Goal: Transaction & Acquisition: Purchase product/service

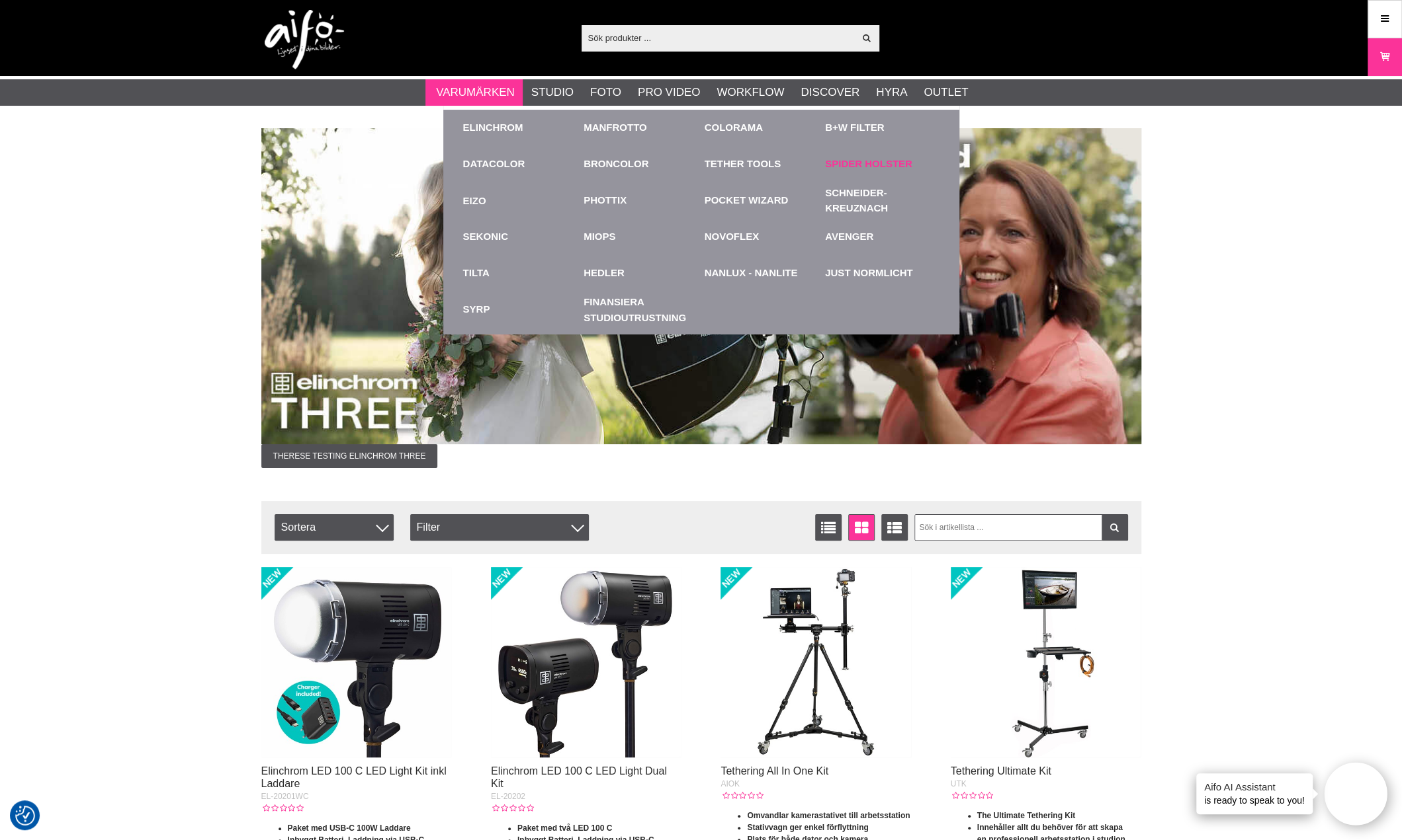
click at [852, 163] on link "Spider Holster" at bounding box center [868, 165] width 88 height 15
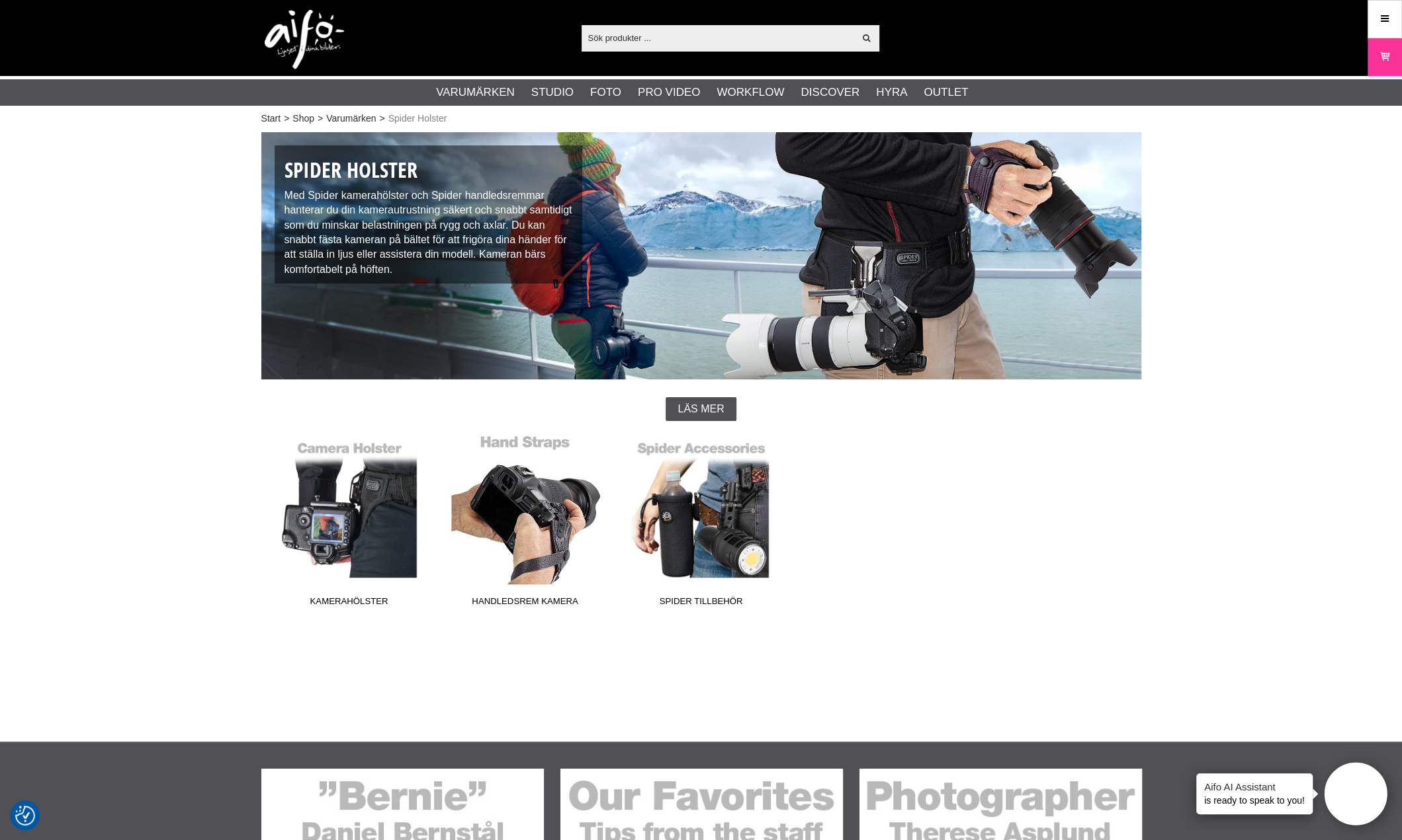
click at [513, 516] on link "Handledsrem Kamera" at bounding box center [525, 523] width 176 height 178
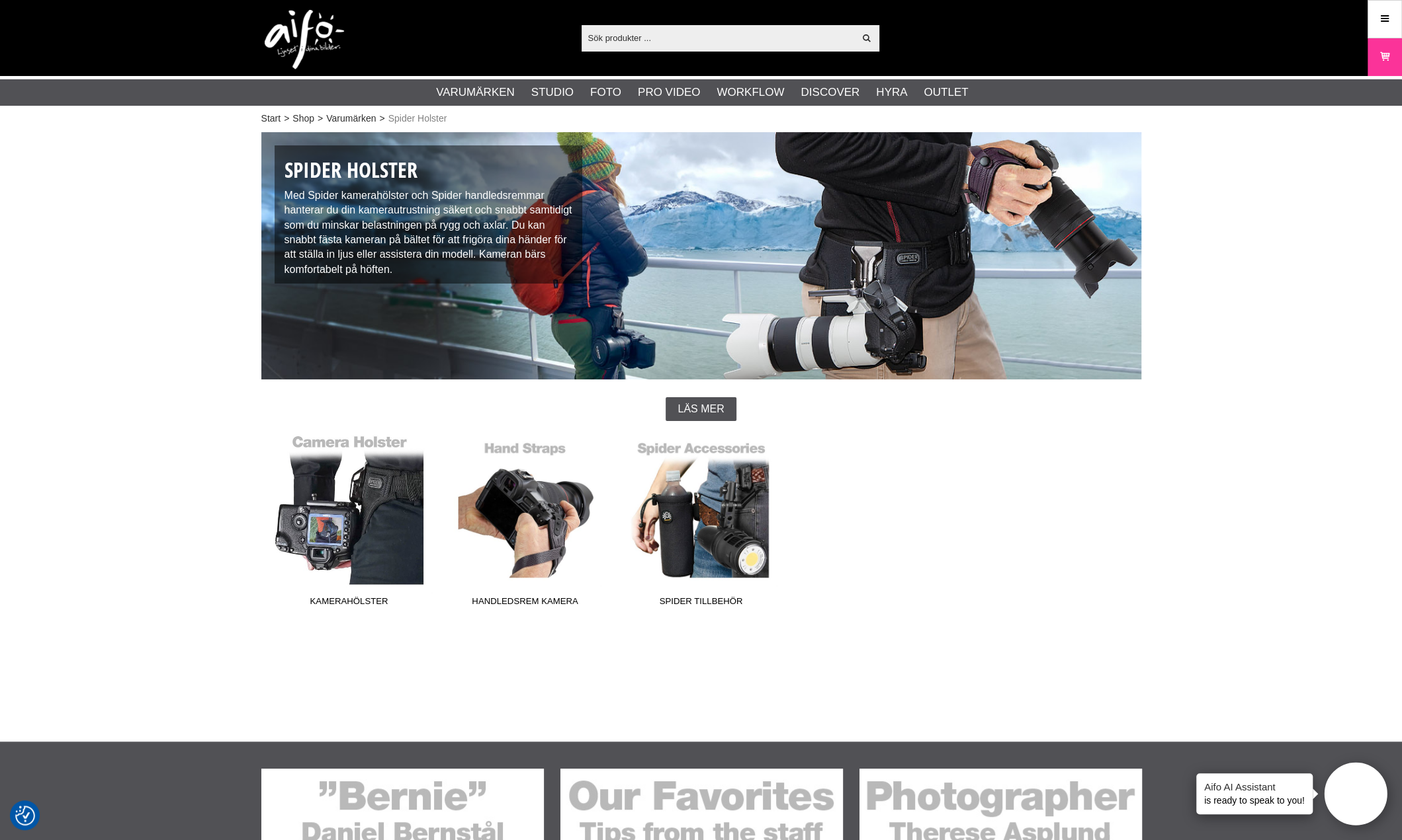
click at [381, 556] on link "Kamerahölster" at bounding box center [349, 523] width 176 height 178
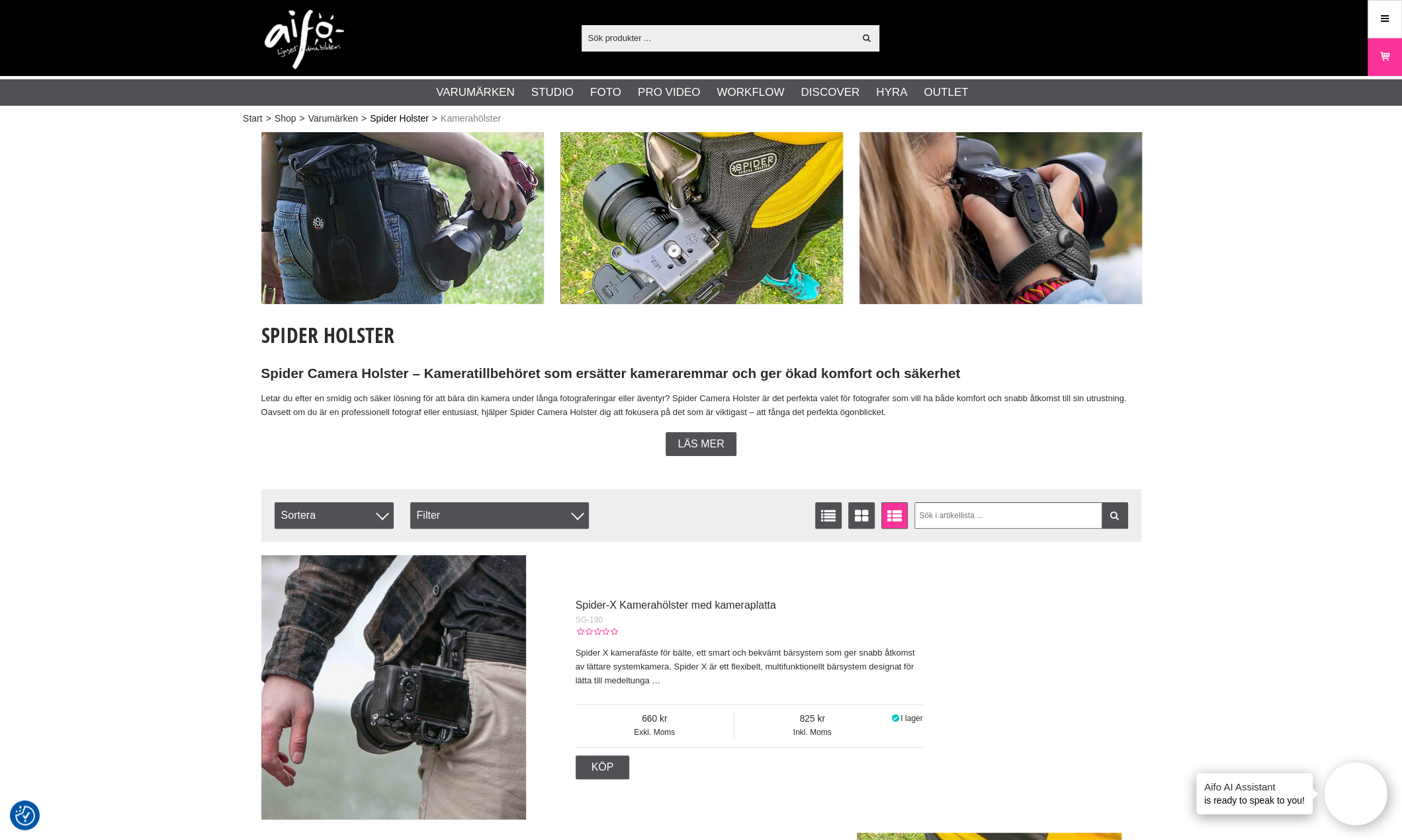
click at [410, 120] on link "Spider Holster" at bounding box center [399, 119] width 59 height 14
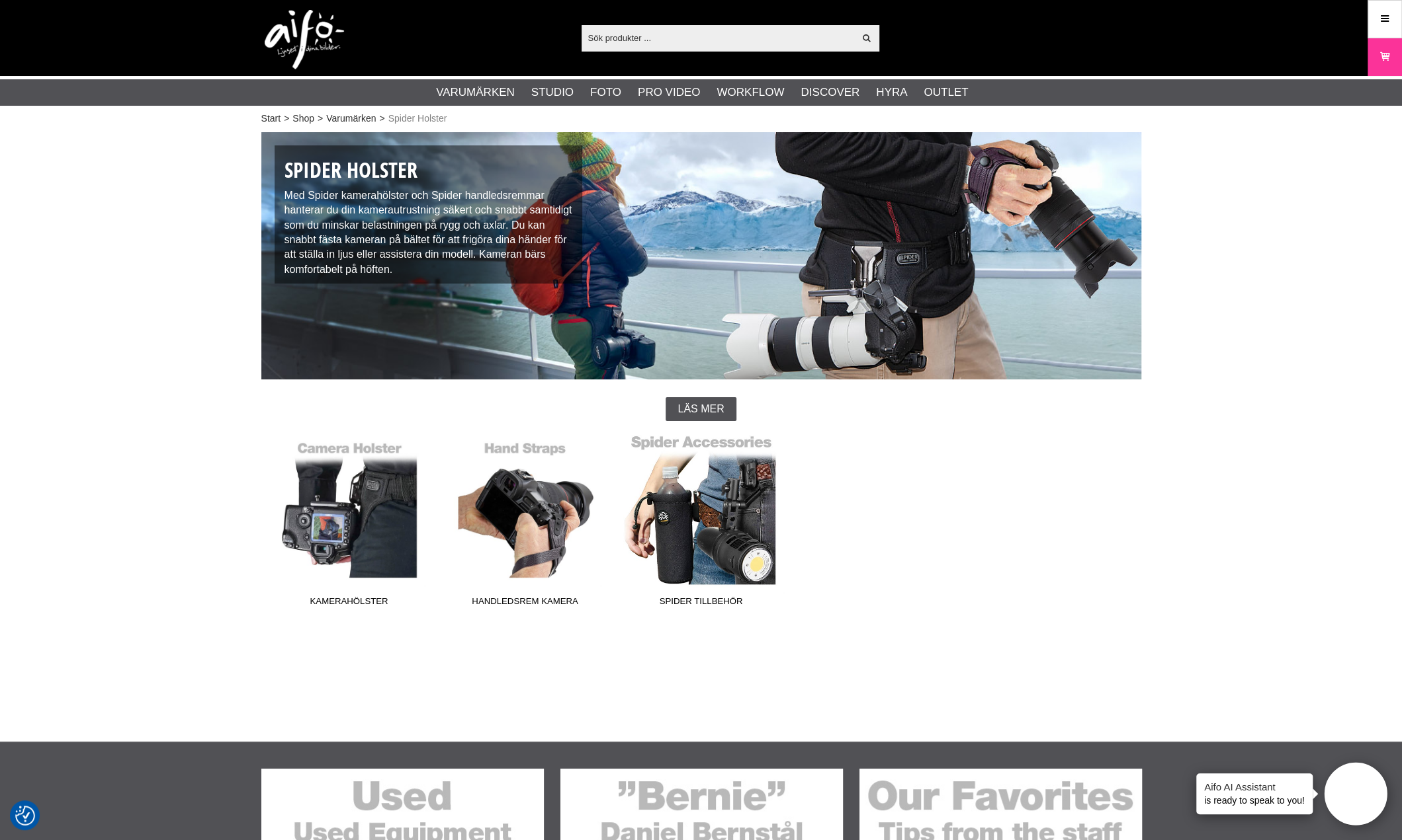
click at [715, 550] on link "Spider Tillbehör" at bounding box center [701, 523] width 176 height 178
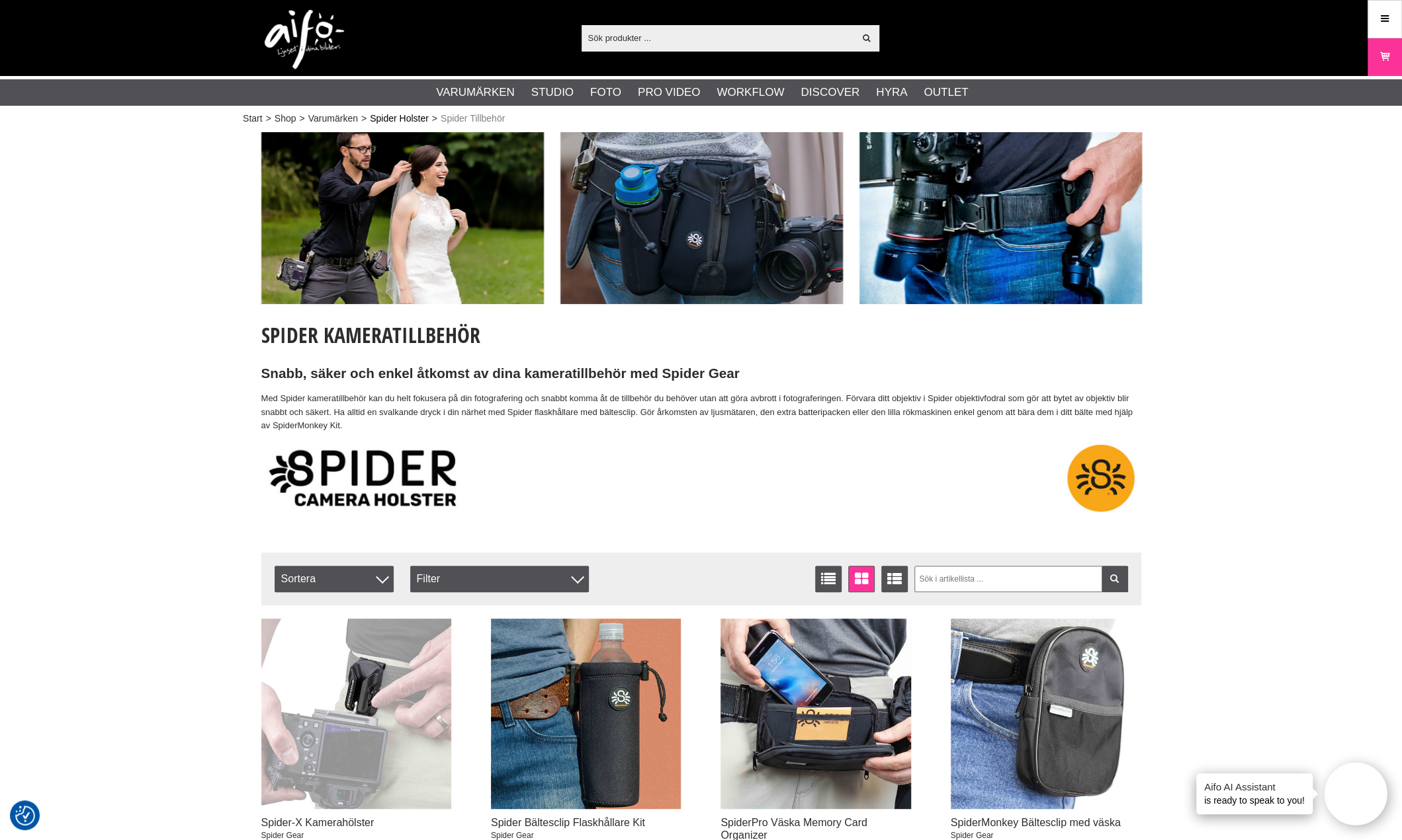
click at [399, 118] on link "Spider Holster" at bounding box center [399, 119] width 59 height 14
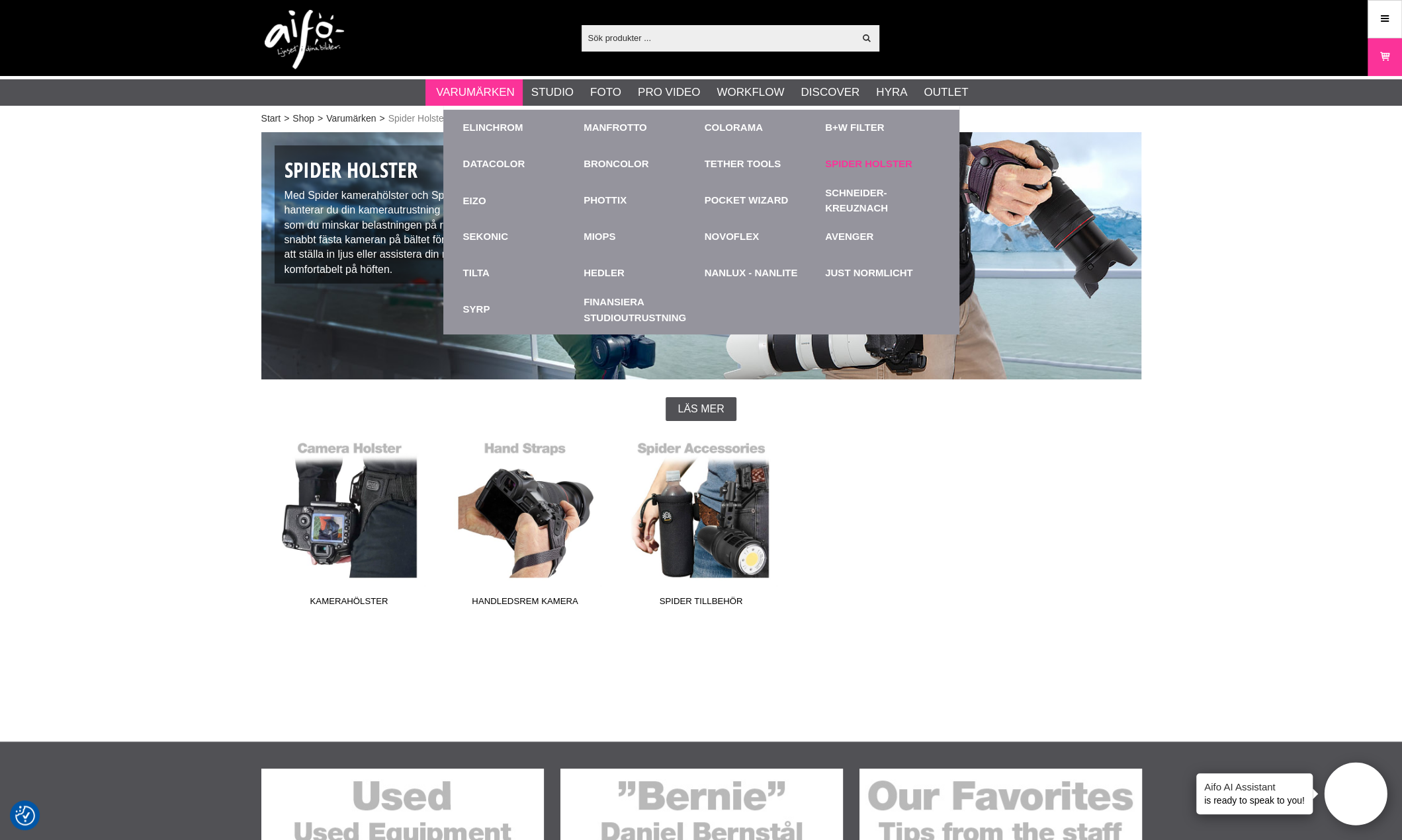
click at [840, 162] on link "Spider Holster" at bounding box center [868, 165] width 88 height 15
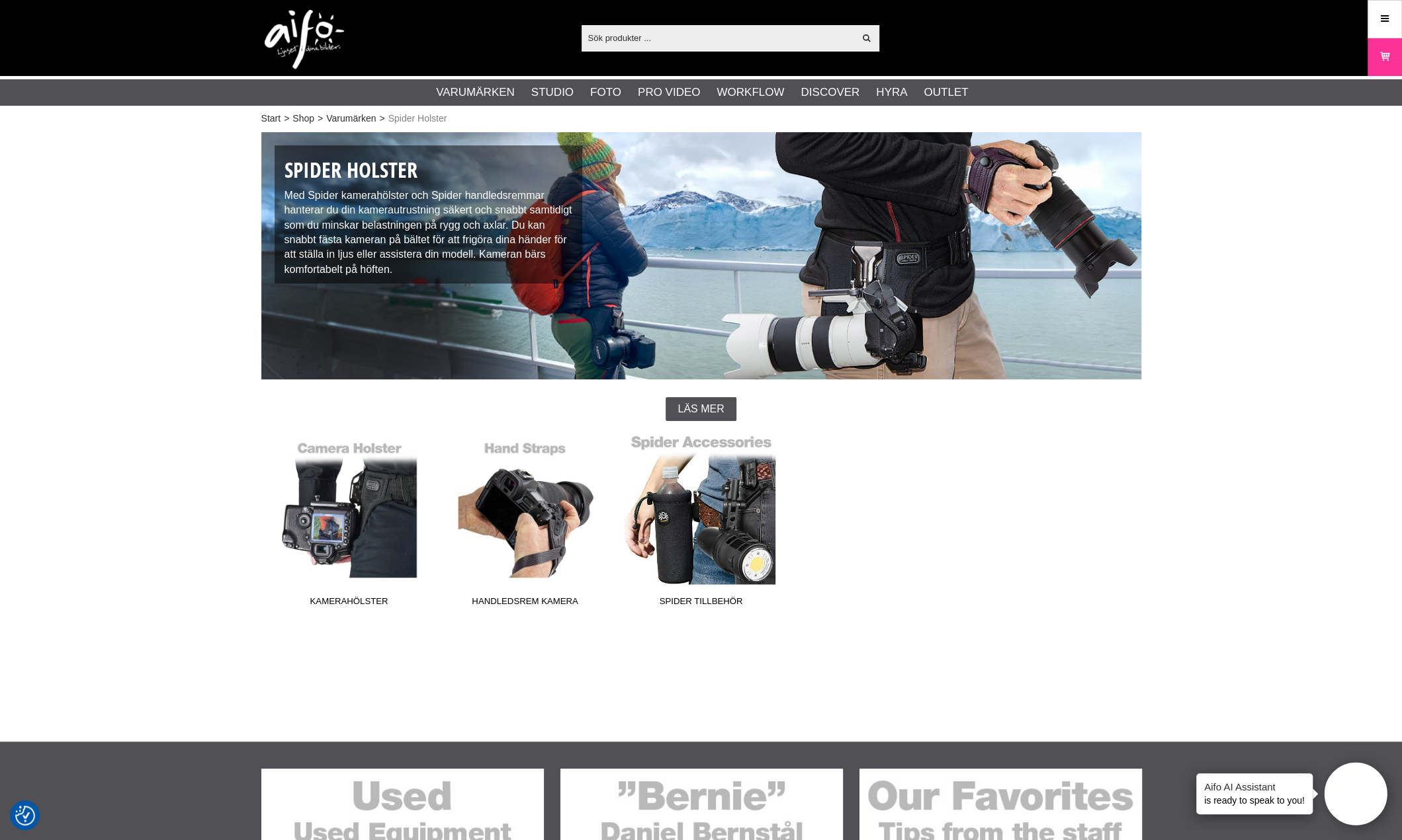
click at [730, 542] on link "Spider Tillbehör" at bounding box center [701, 523] width 176 height 178
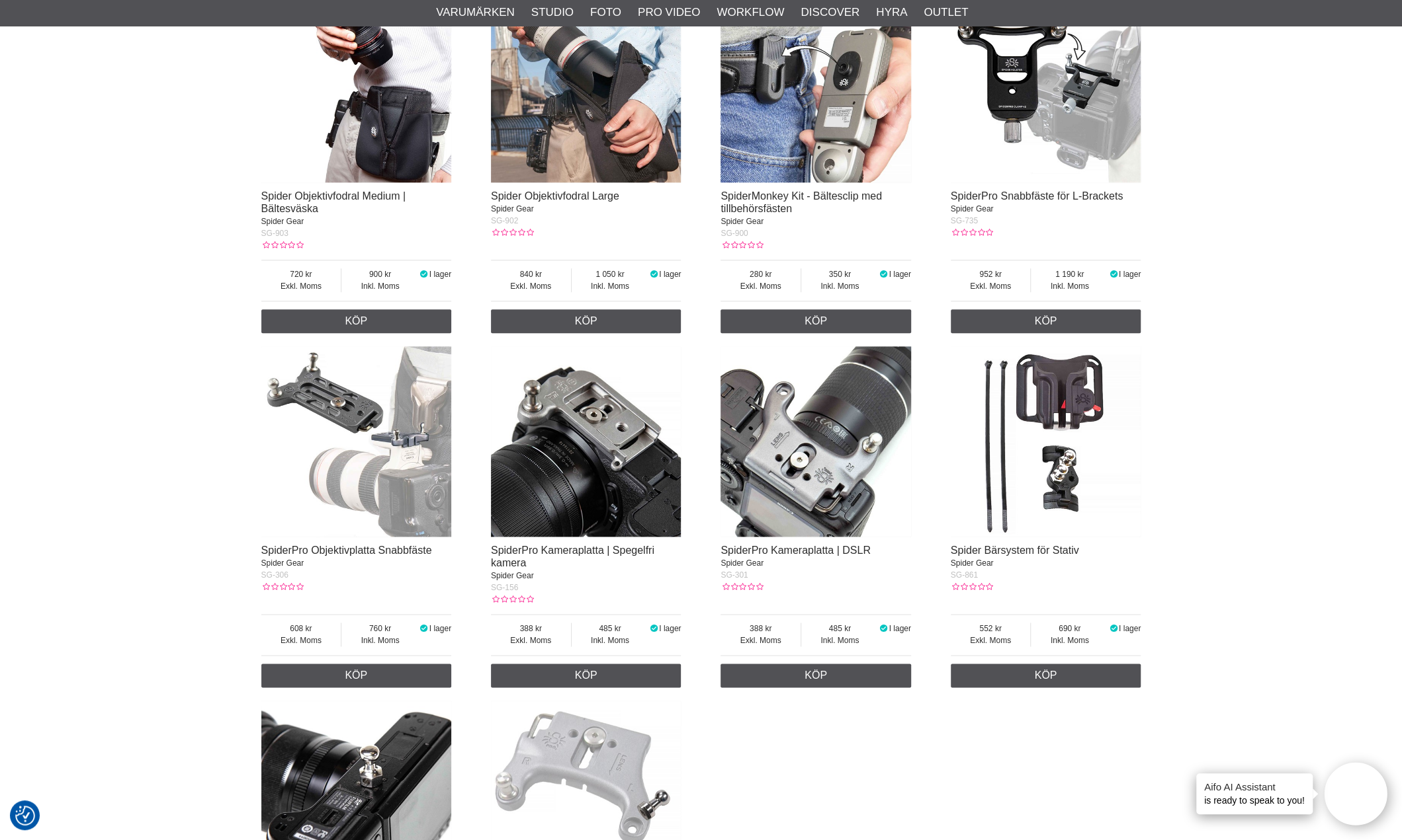
scroll to position [992, 0]
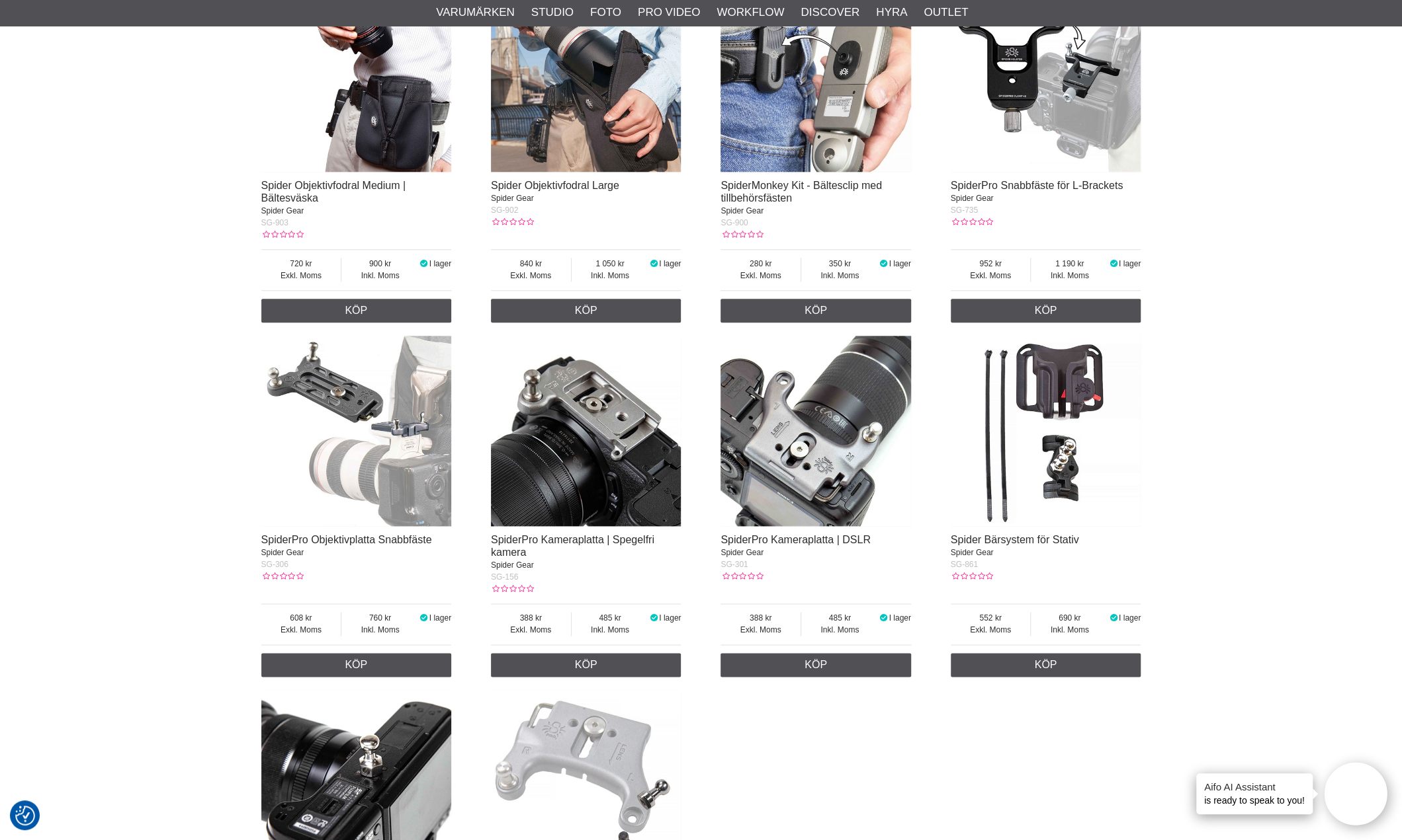
click at [642, 509] on img at bounding box center [586, 431] width 190 height 190
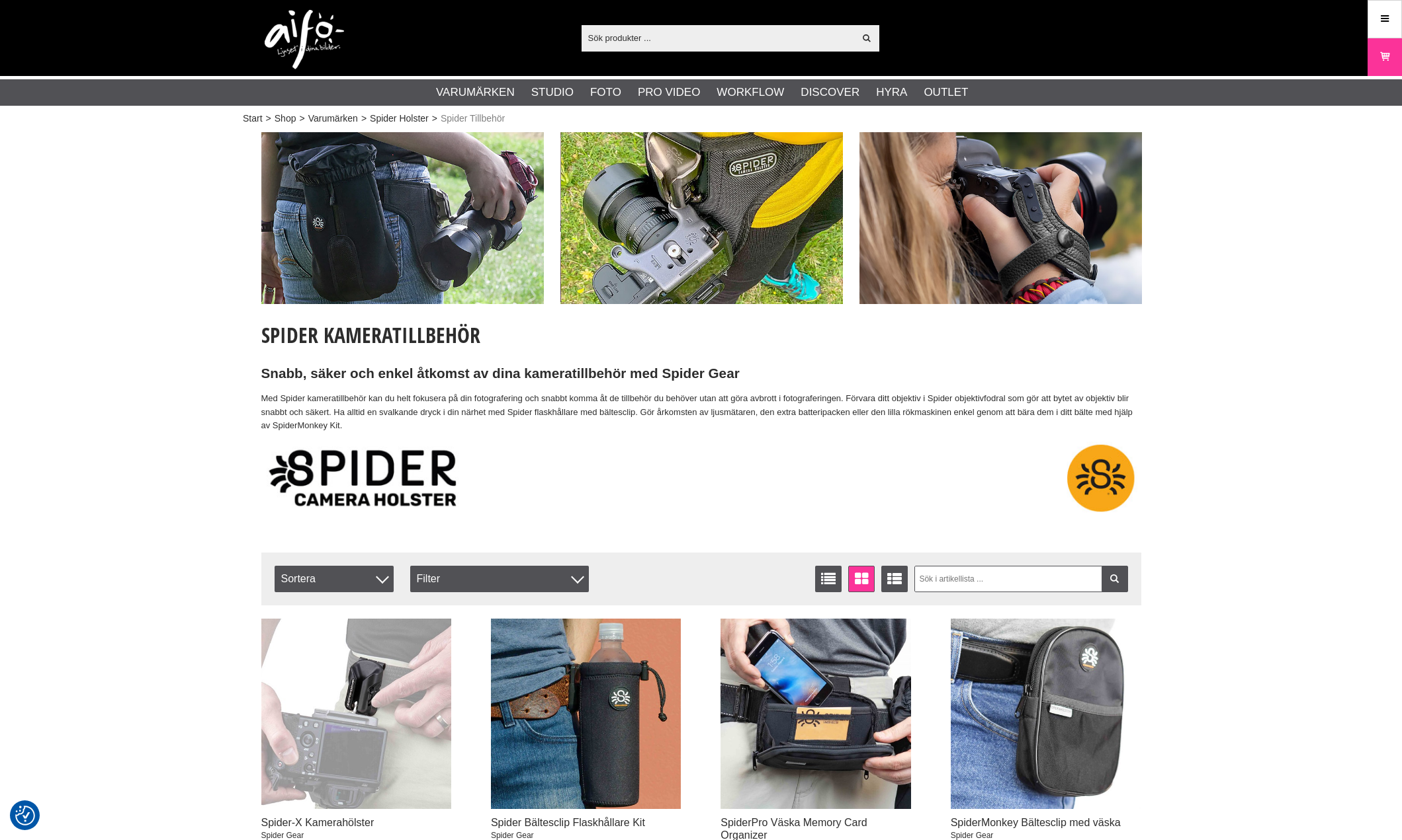
scroll to position [992, 0]
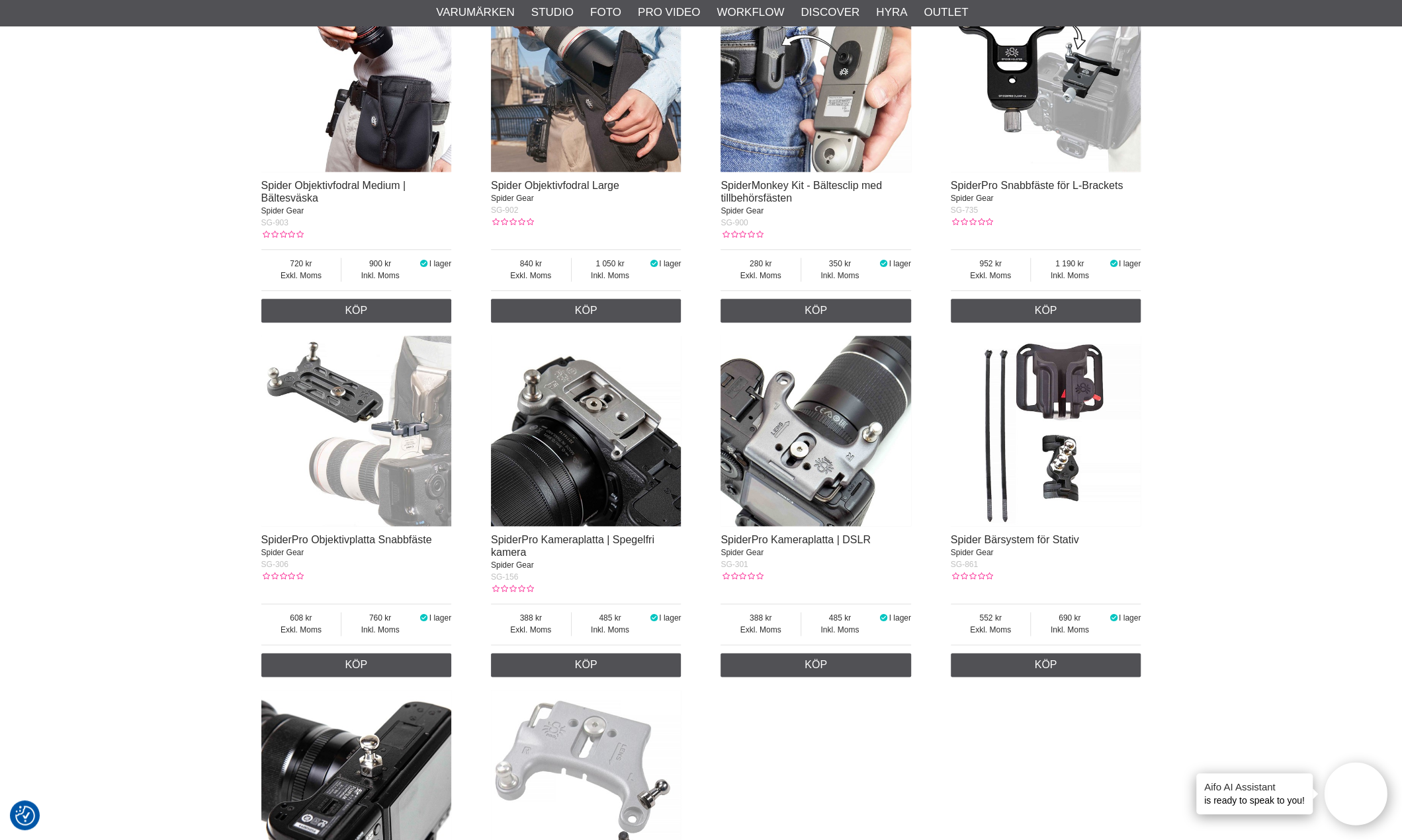
click at [1038, 729] on div "Spider-X Kamerahölster Spider Gear SG-192 Exkl. Moms 388 Inkl. Moms 485 I lager…" at bounding box center [701, 323] width 879 height 1405
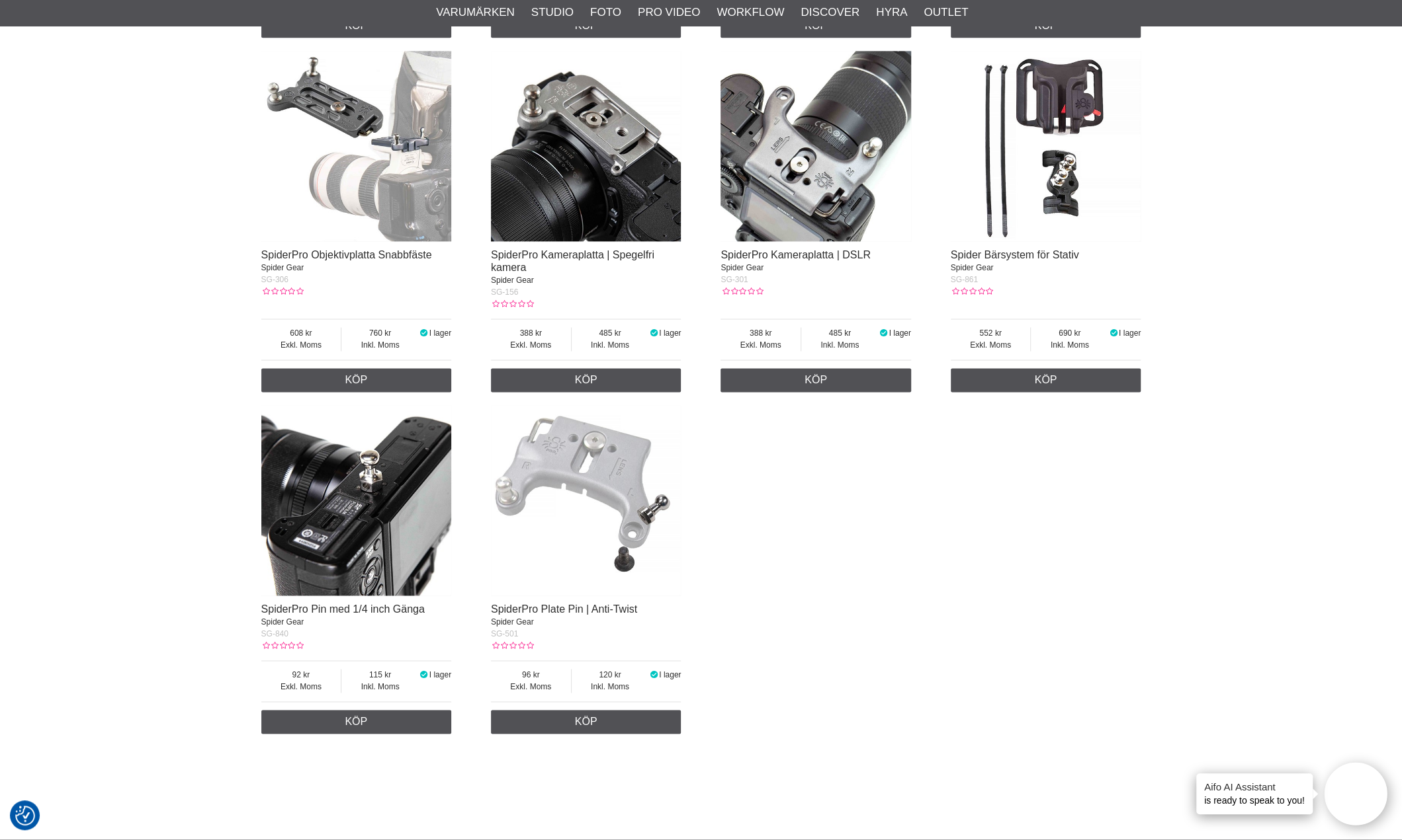
scroll to position [1256, 0]
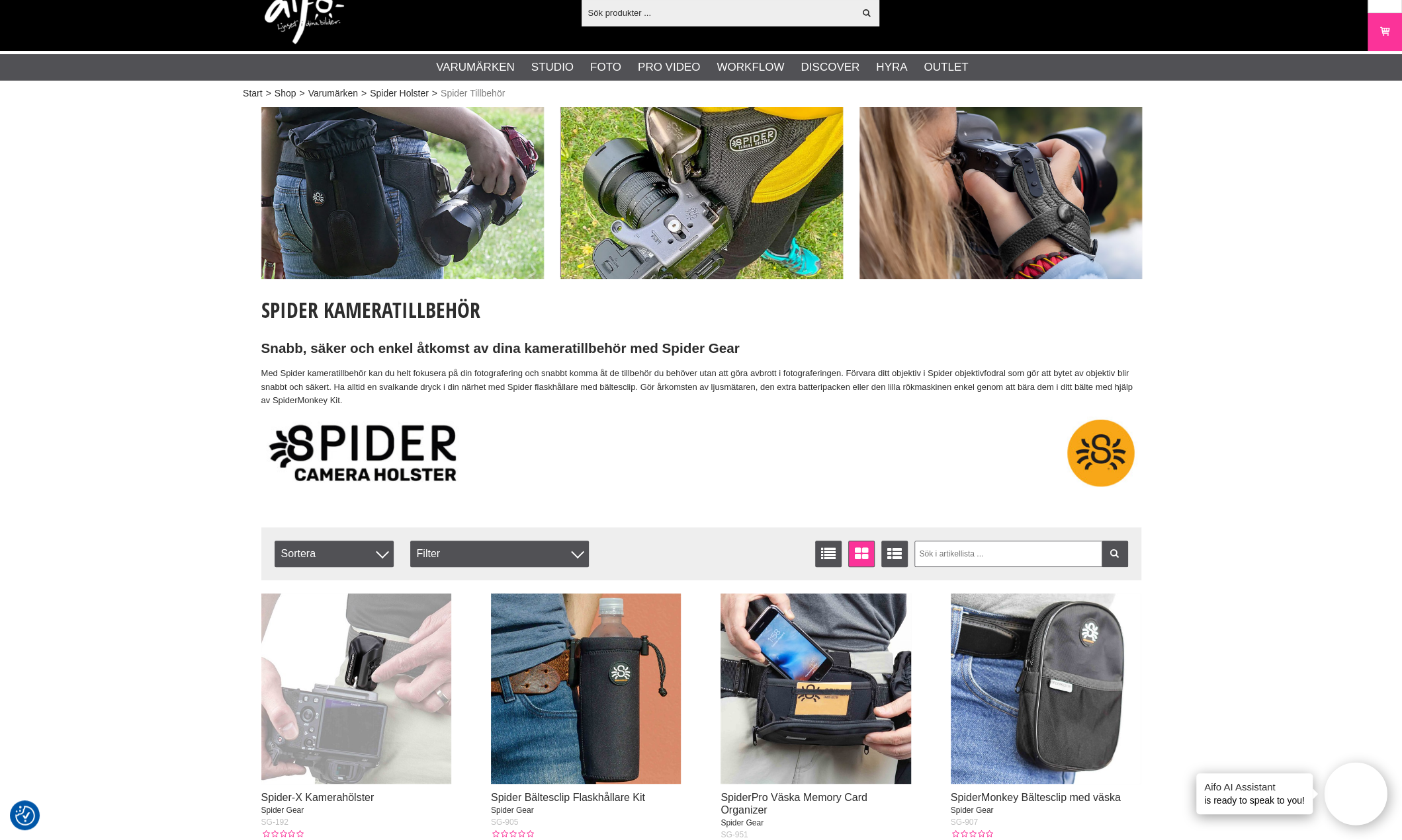
scroll to position [0, 0]
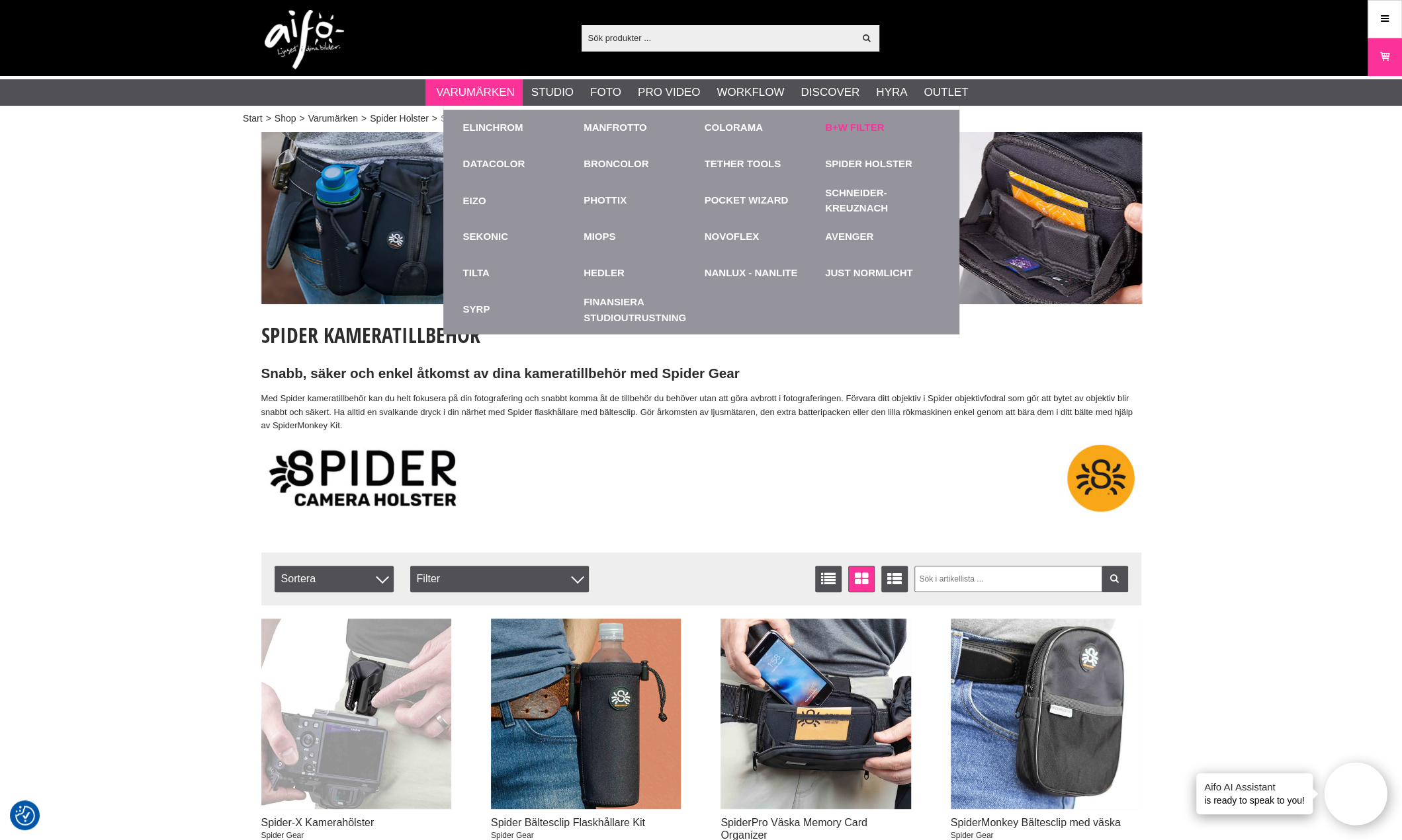
click at [857, 127] on link "B+W Filter" at bounding box center [854, 128] width 59 height 15
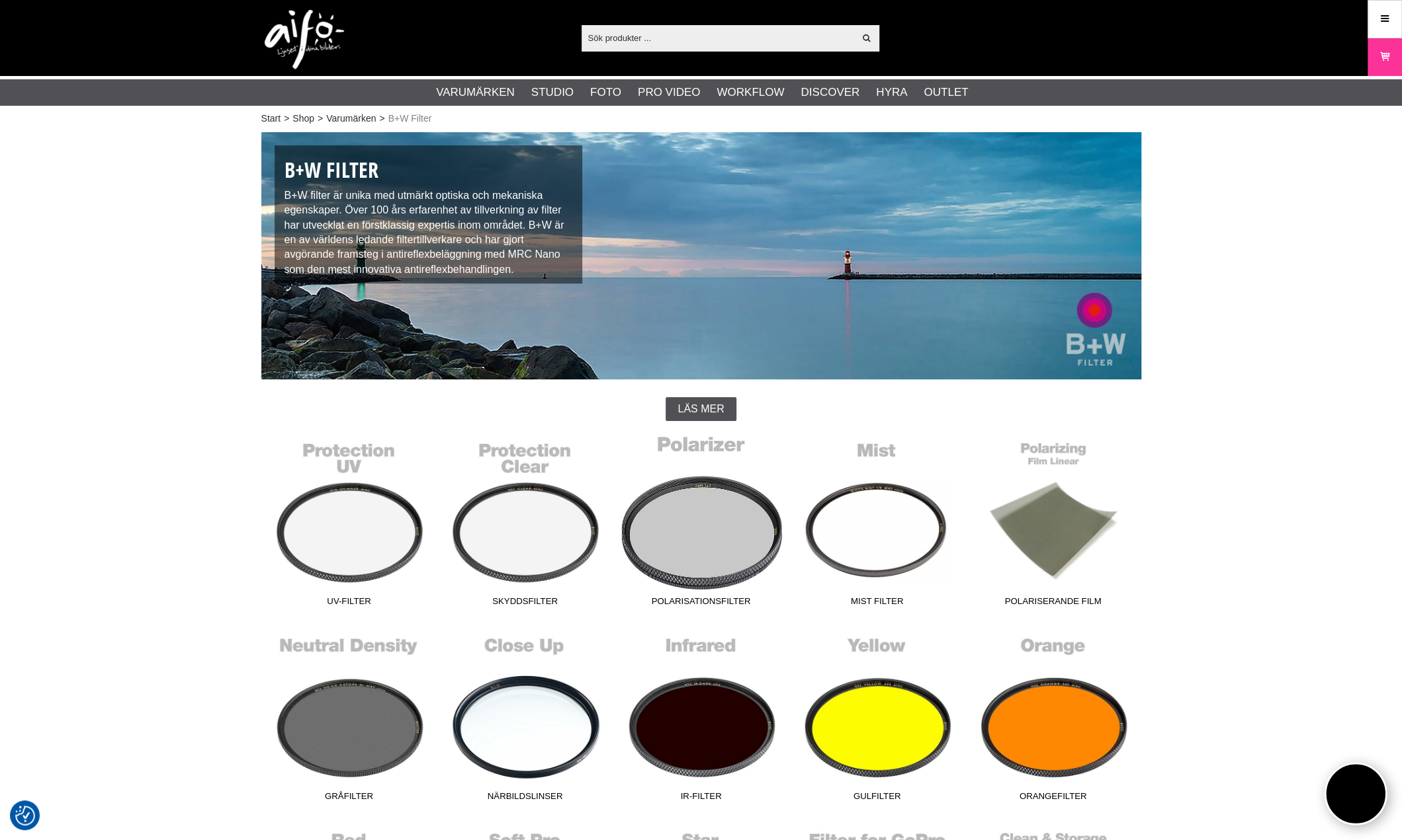
click at [702, 560] on link "Polarisationsfilter" at bounding box center [701, 523] width 176 height 178
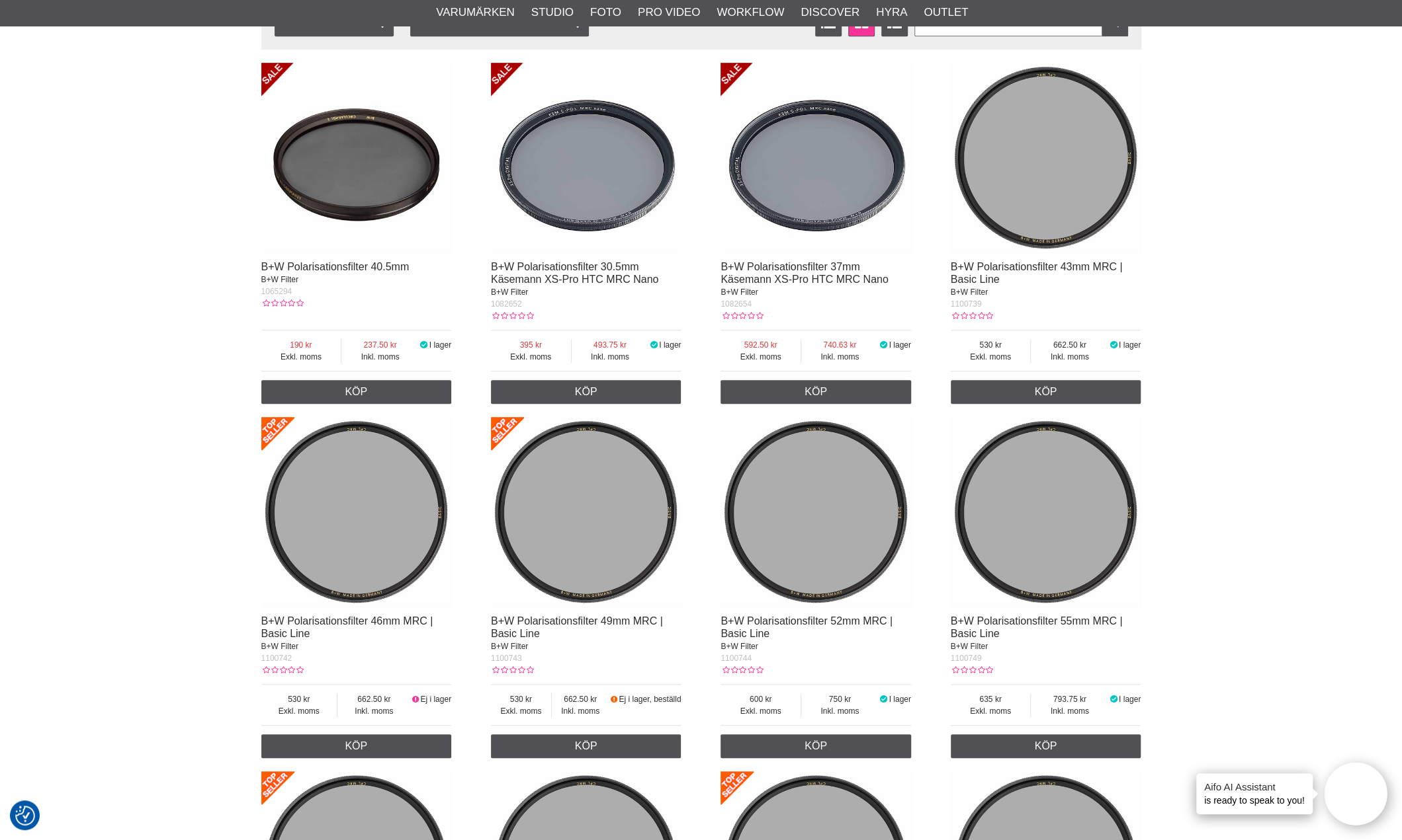
scroll to position [330, 0]
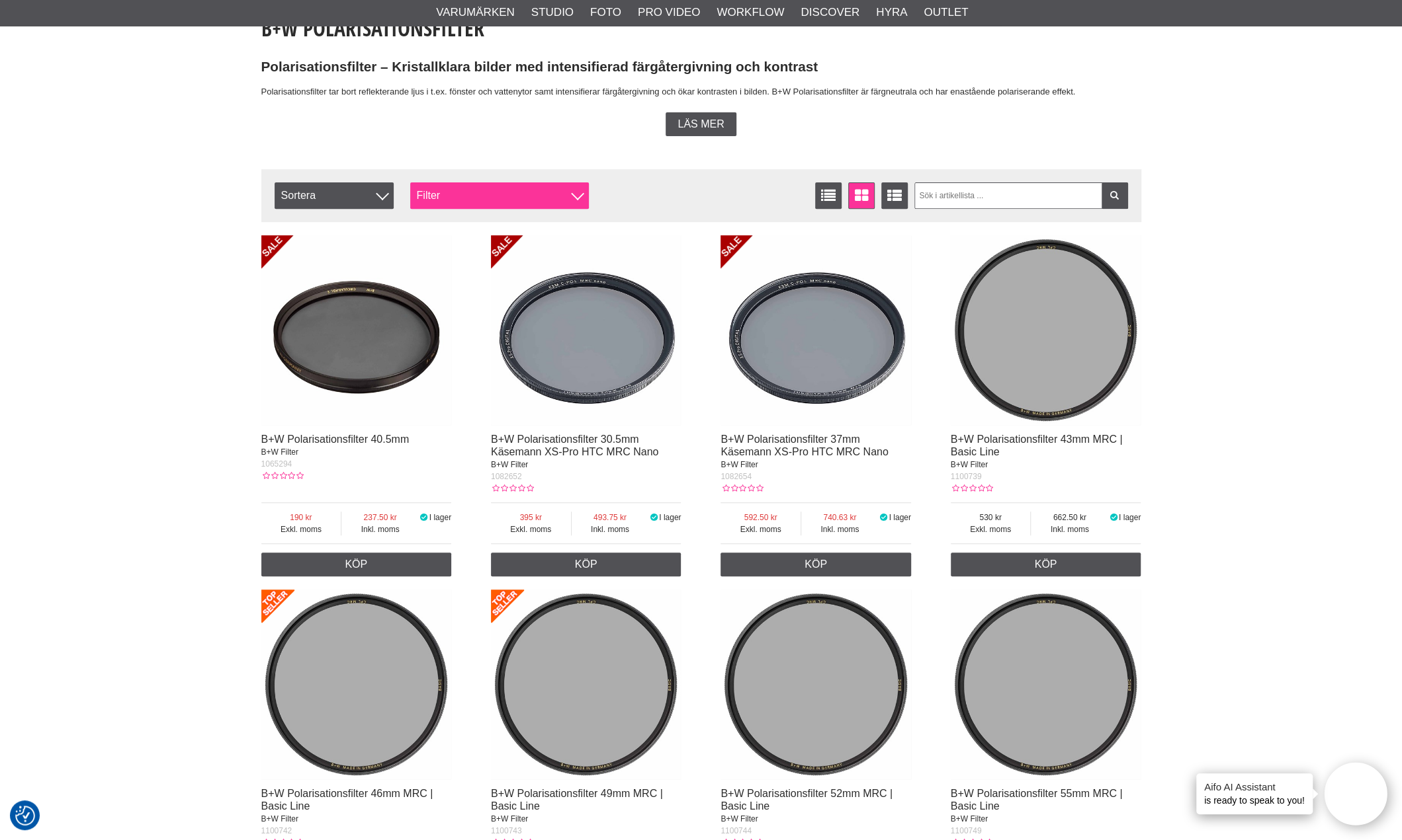
click at [554, 189] on div "Filter" at bounding box center [500, 195] width 178 height 26
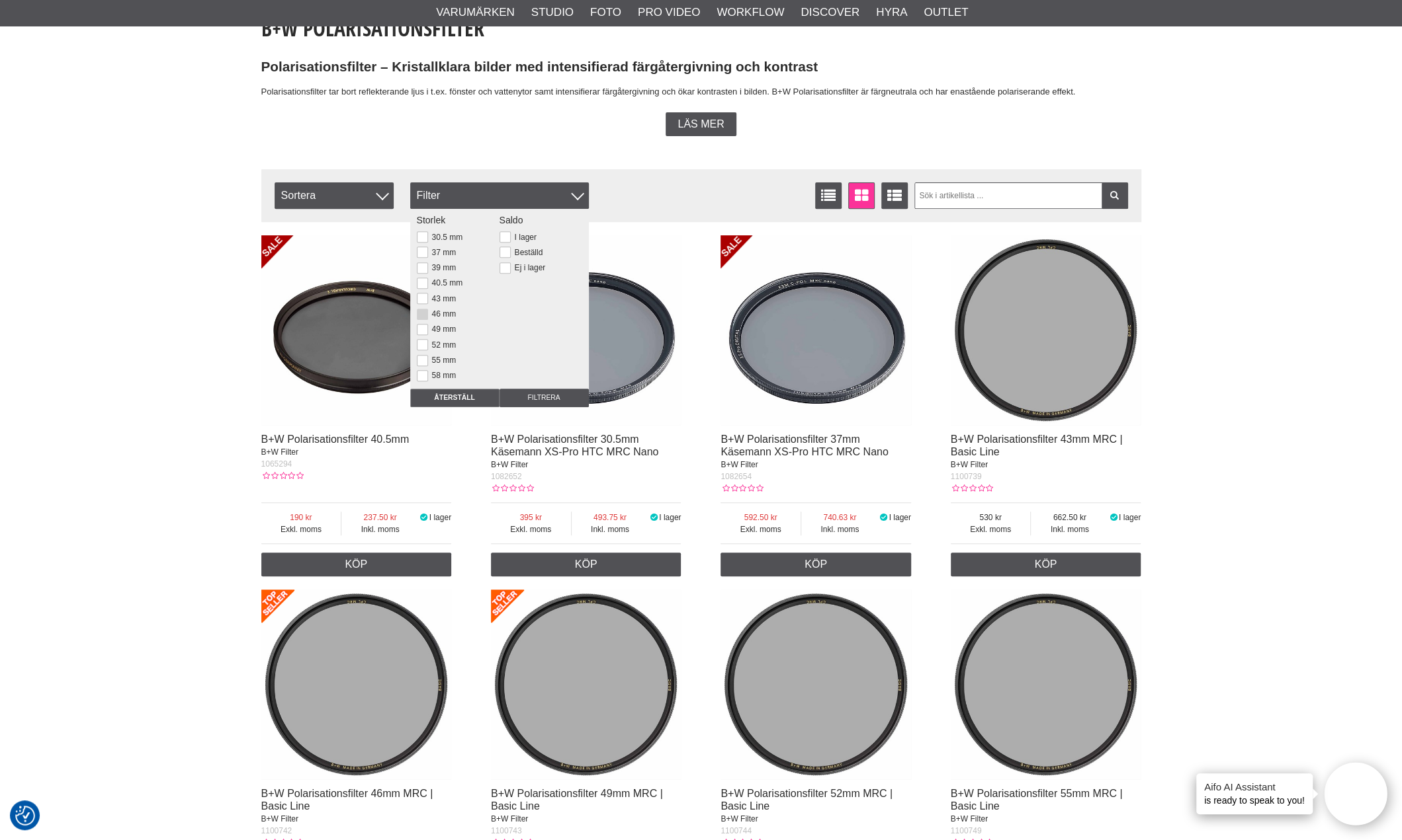
click at [425, 318] on button at bounding box center [421, 314] width 11 height 11
click at [529, 397] on input "Filtrera" at bounding box center [544, 398] width 89 height 19
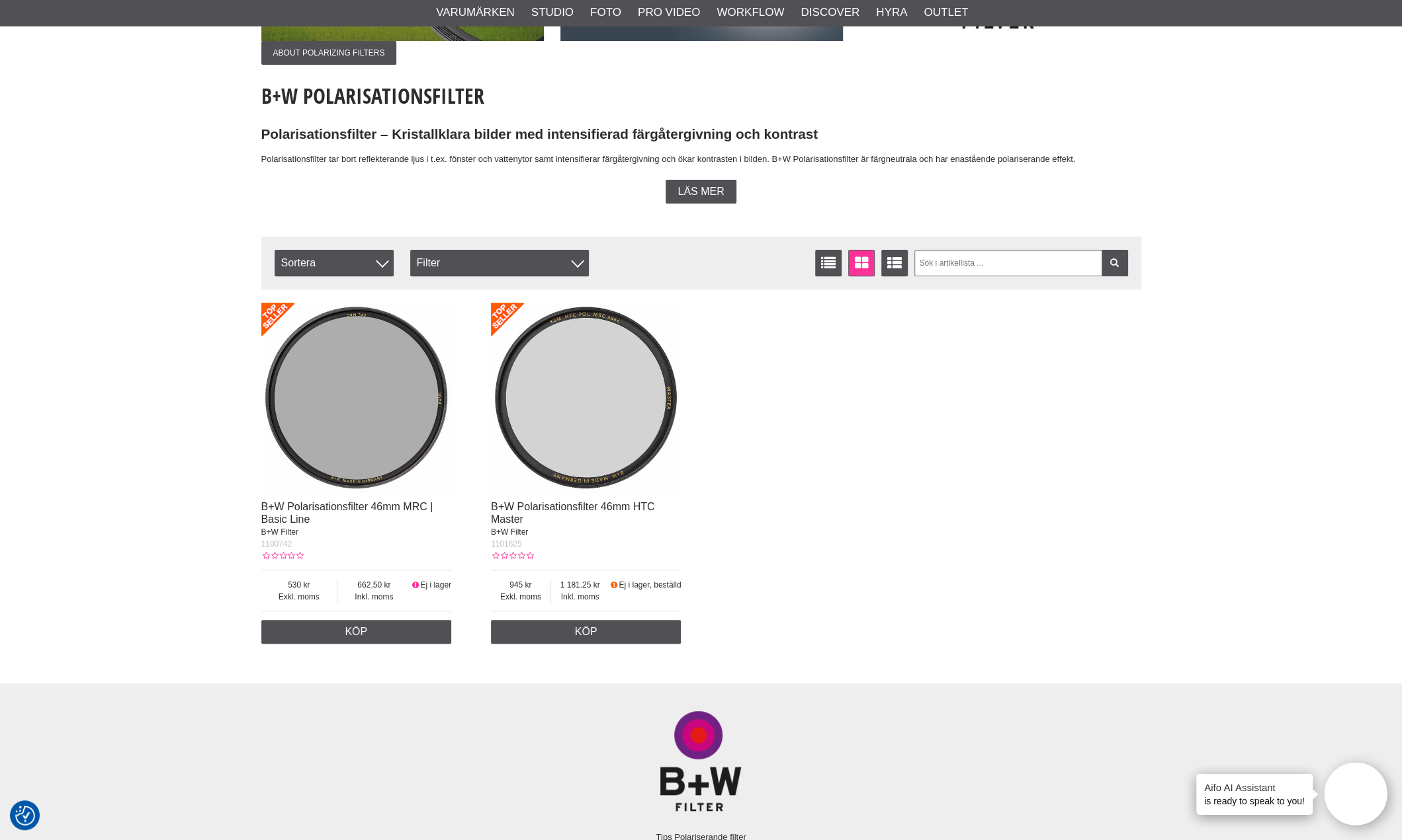
scroll to position [264, 0]
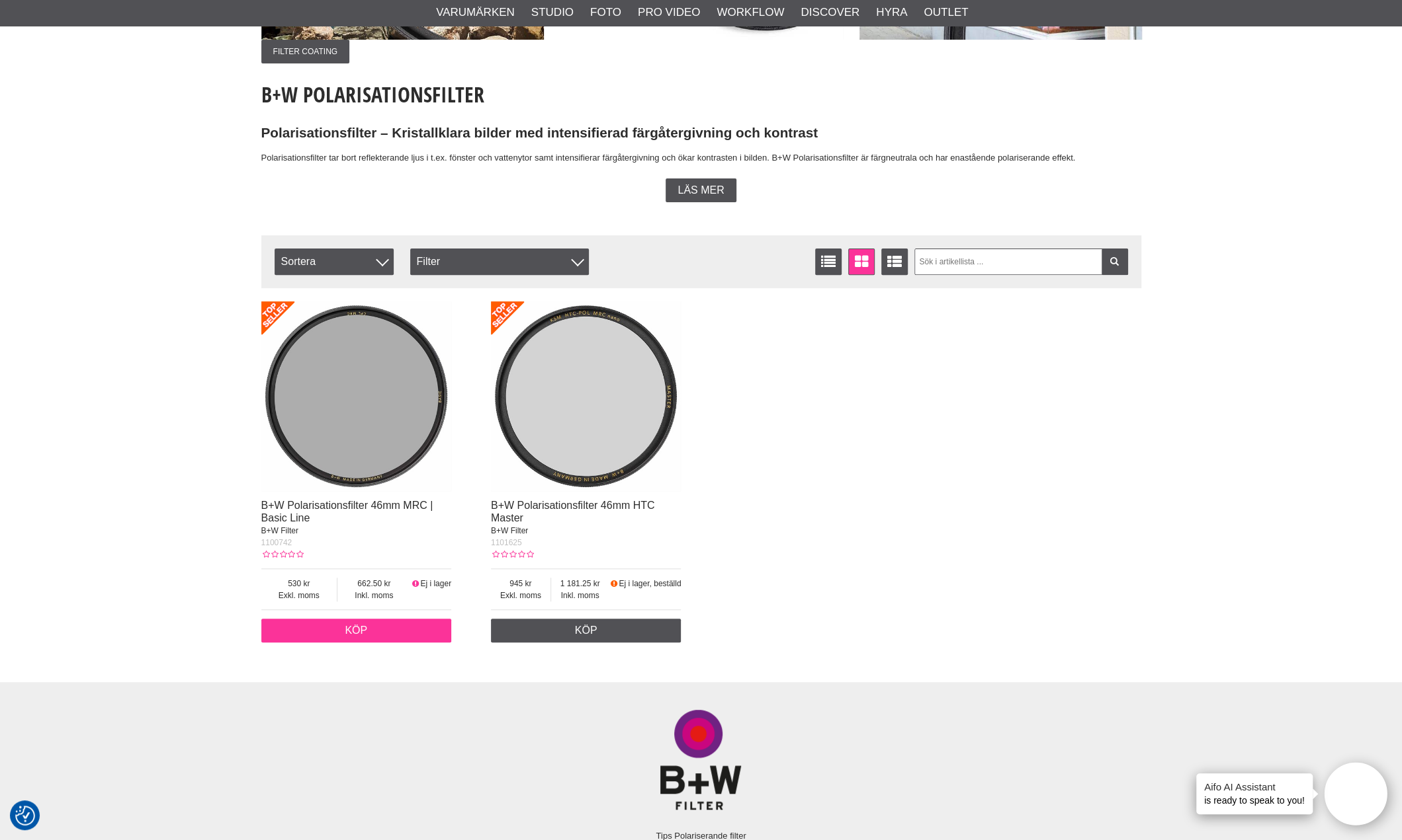
click at [403, 640] on link "Köp" at bounding box center [357, 631] width 190 height 24
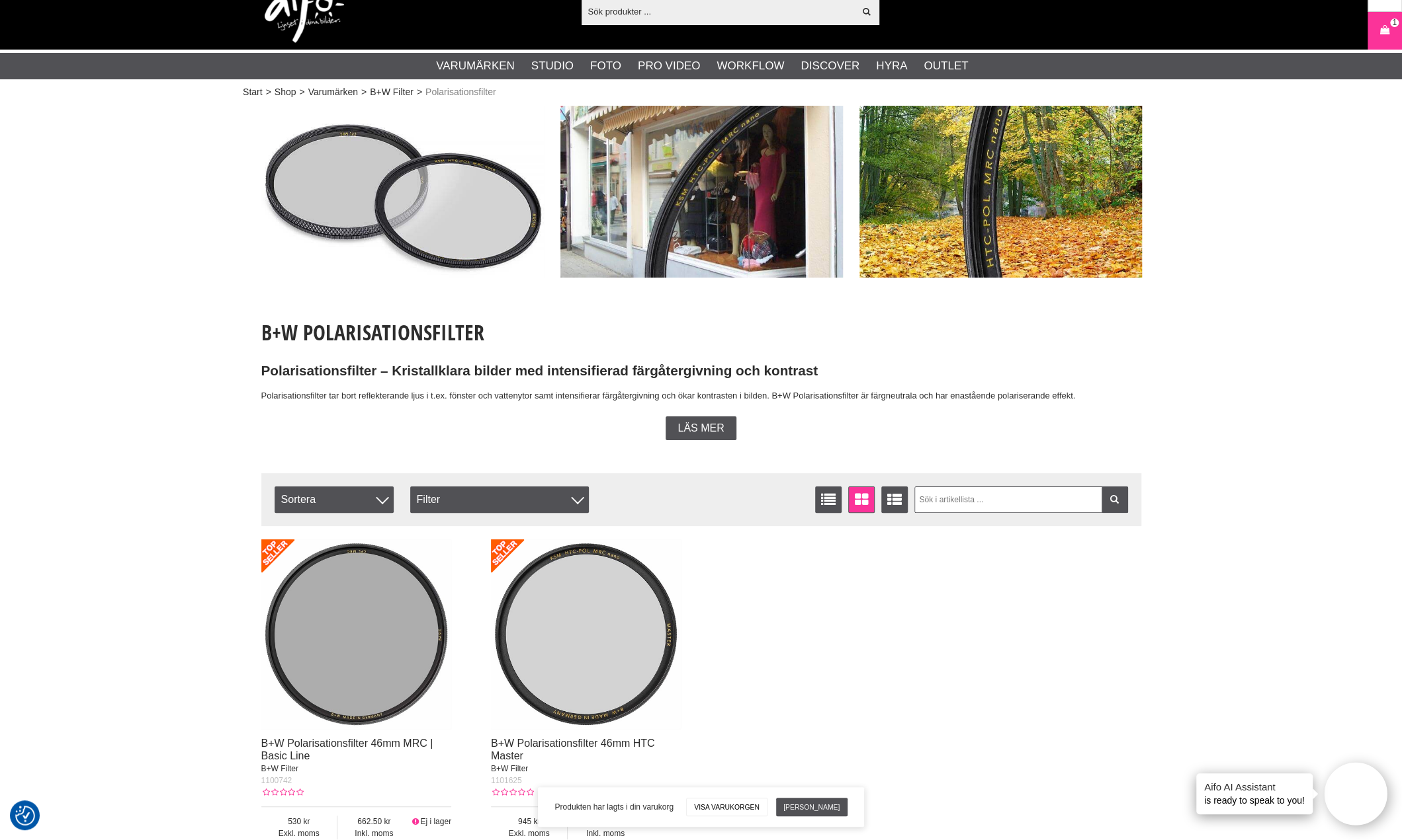
scroll to position [0, 0]
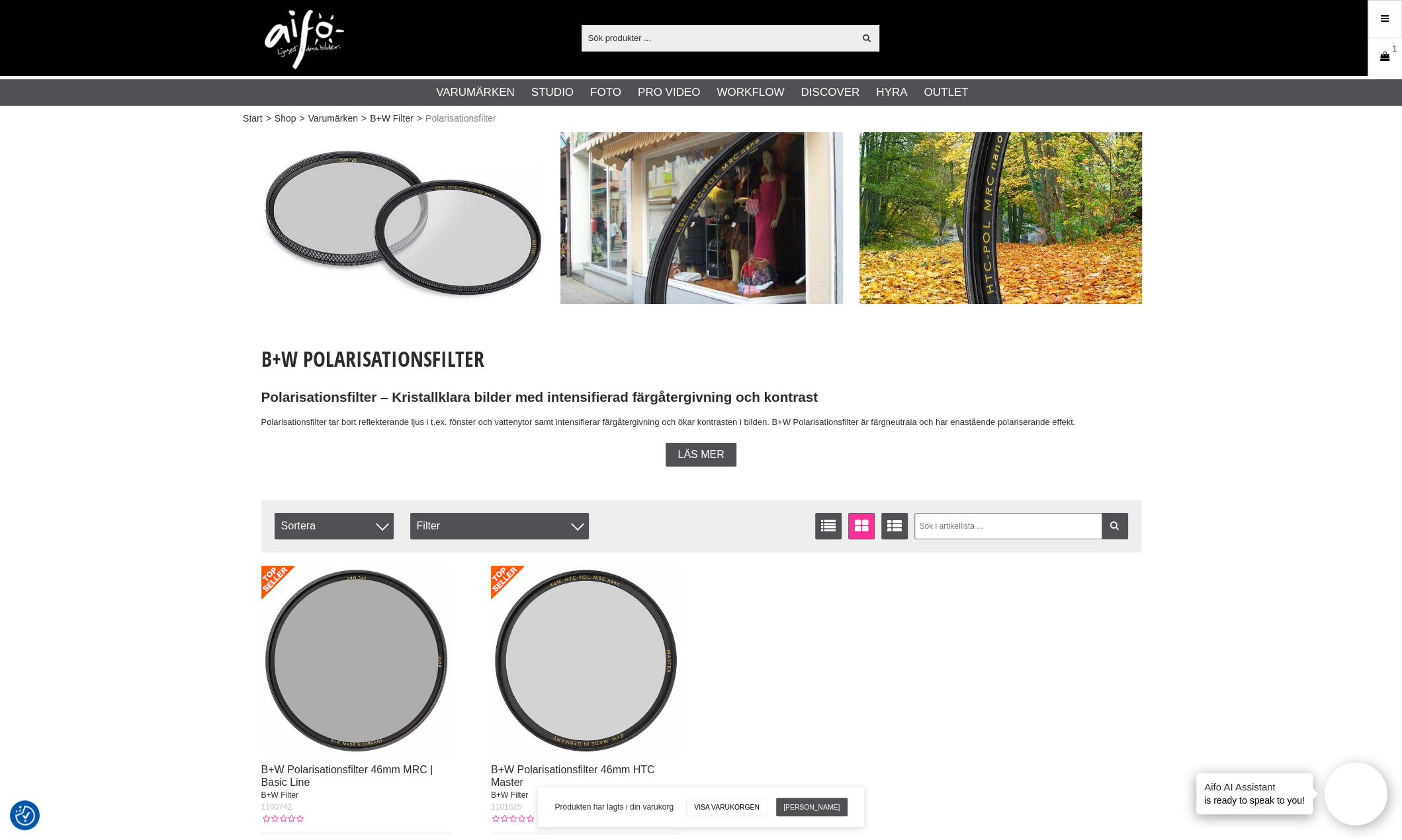
click at [1384, 56] on icon at bounding box center [1385, 56] width 14 height 14
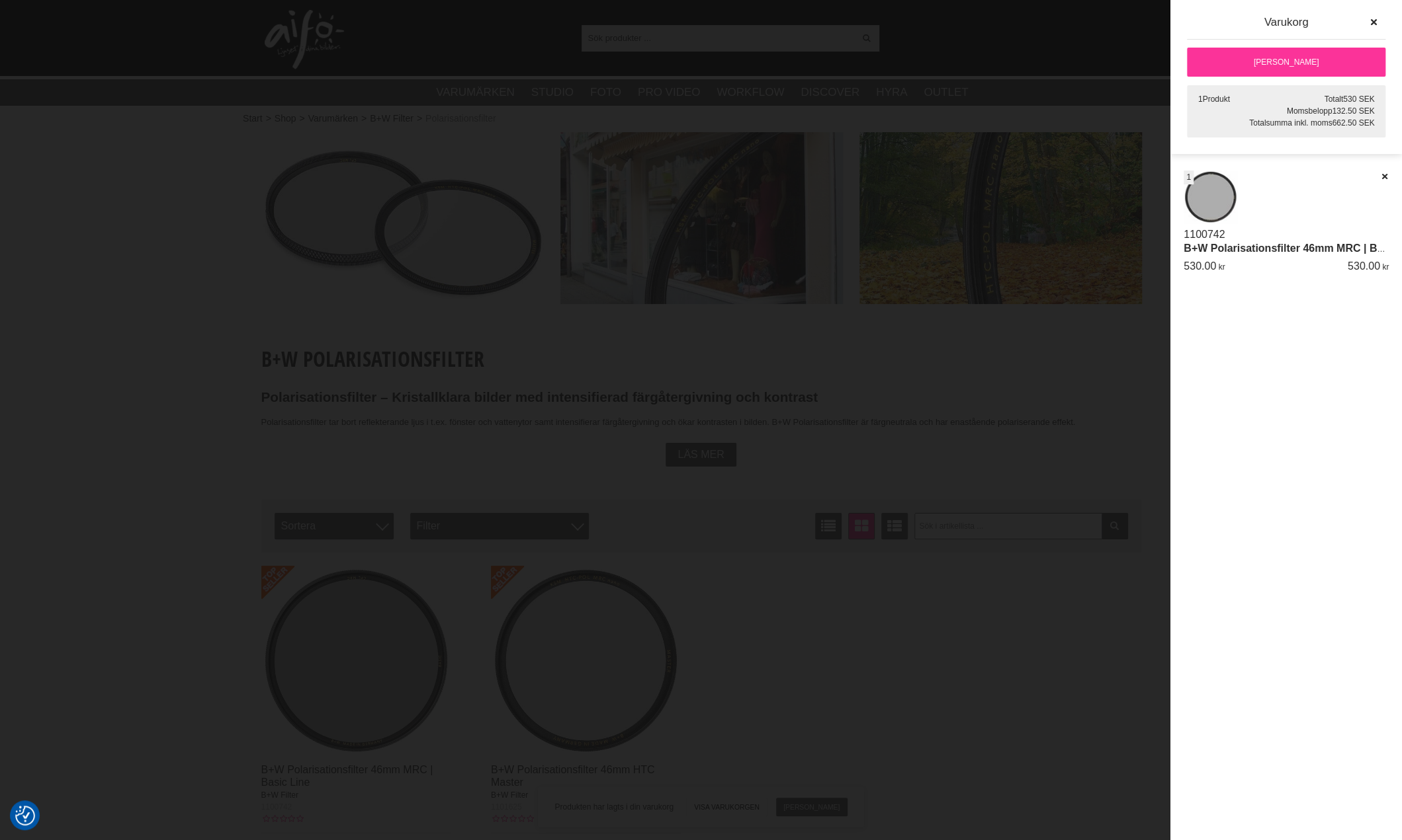
click at [1292, 63] on link "[PERSON_NAME]" at bounding box center [1286, 62] width 199 height 29
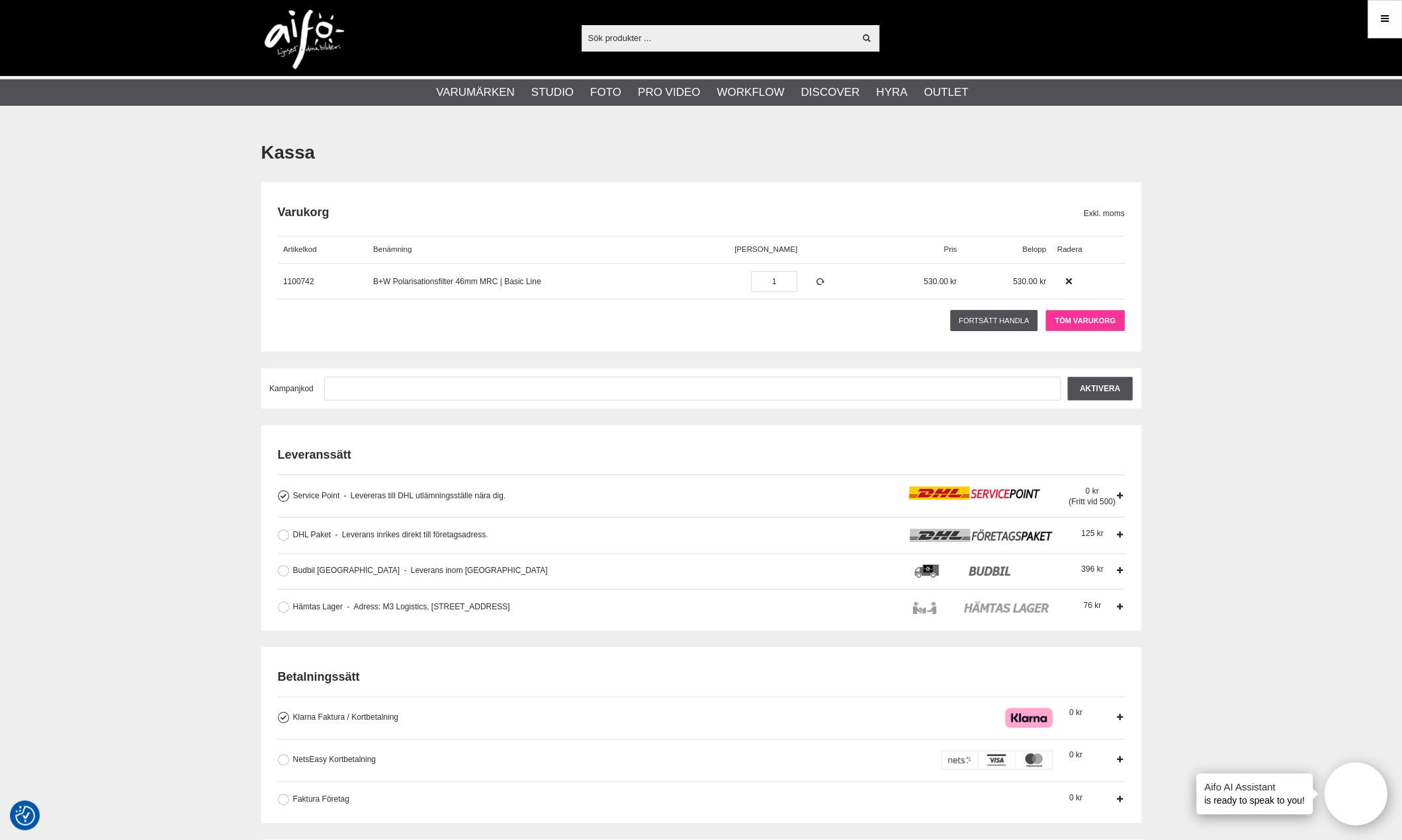
type input "[EMAIL_ADDRESS][DOMAIN_NAME]"
click at [1100, 313] on link "Töm varukorg" at bounding box center [1084, 320] width 79 height 21
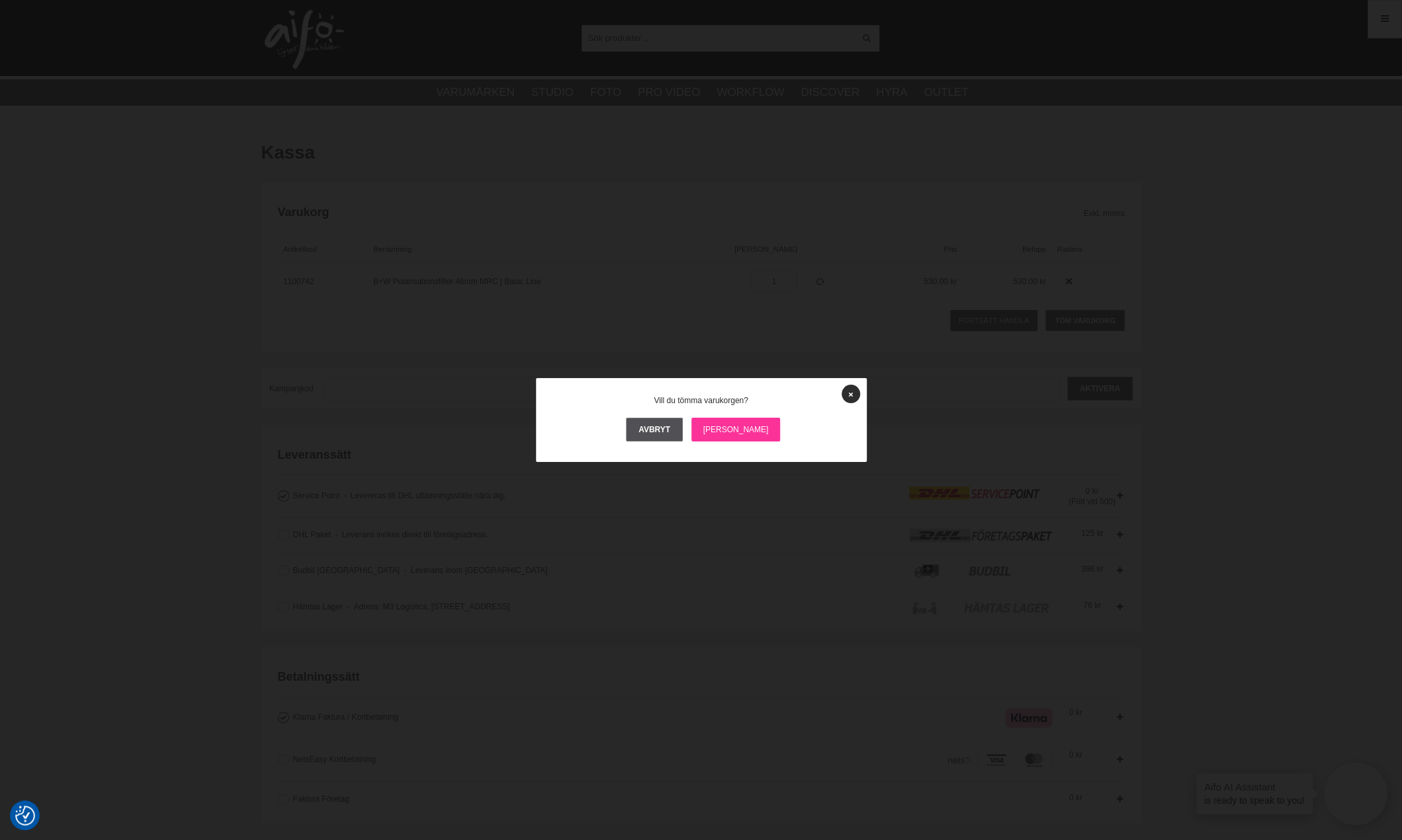
click at [745, 424] on link "[PERSON_NAME]" at bounding box center [736, 430] width 89 height 24
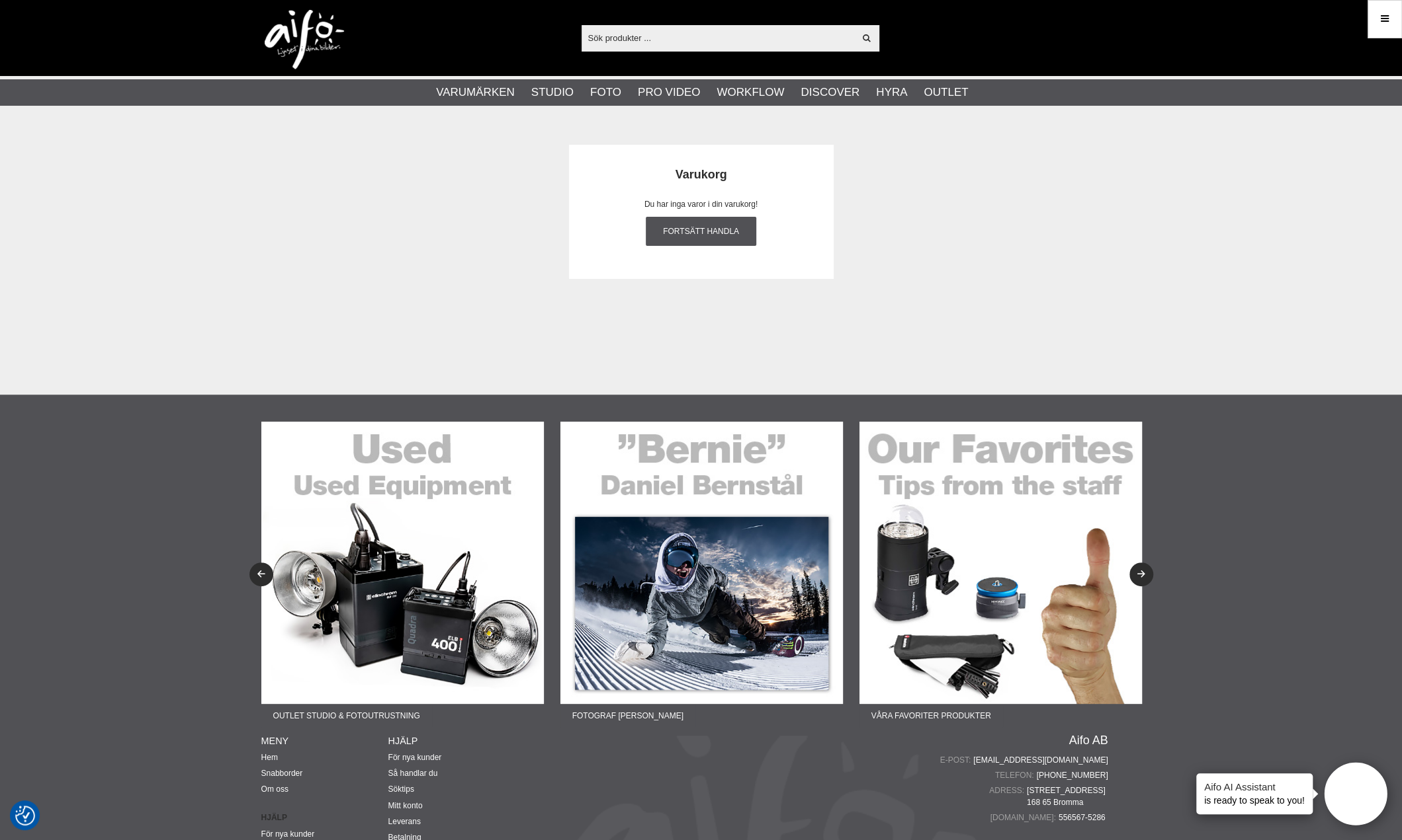
click at [1377, 224] on div "Varukorg Du har inga varor i din varukorg! Fortsätt handla" at bounding box center [701, 262] width 1402 height 267
